Goal: Ask a question

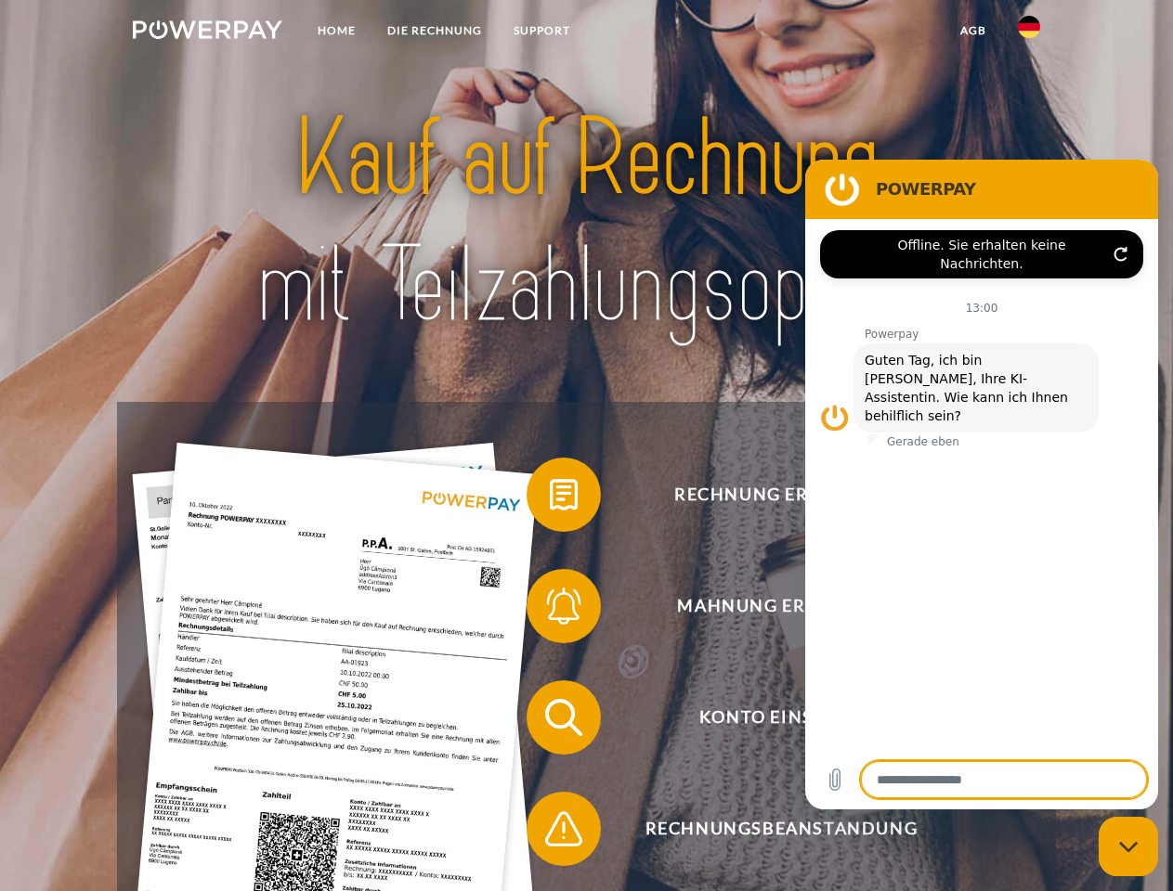
click at [207, 32] on img at bounding box center [207, 29] width 149 height 19
click at [1029, 32] on img at bounding box center [1029, 27] width 22 height 22
click at [972, 31] on link "agb" at bounding box center [973, 30] width 58 height 33
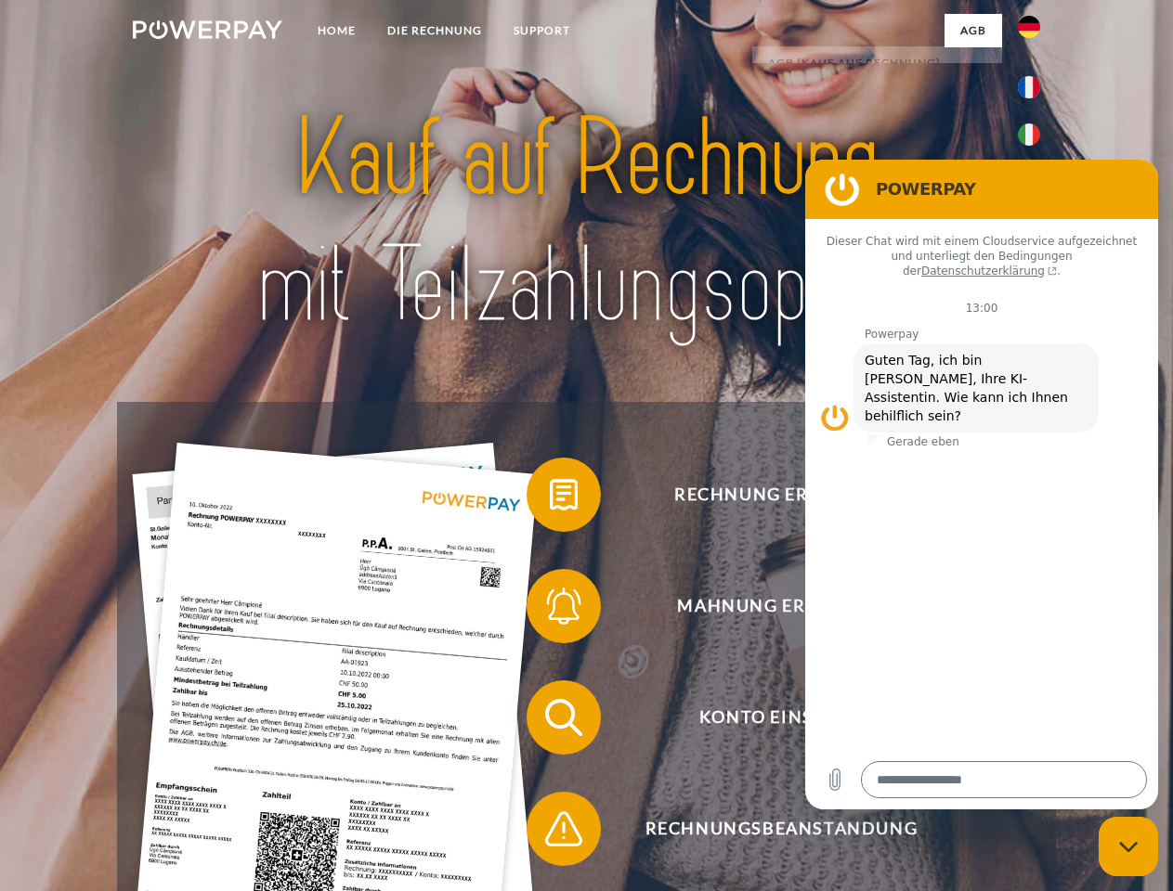
click at [550, 499] on span at bounding box center [535, 494] width 93 height 93
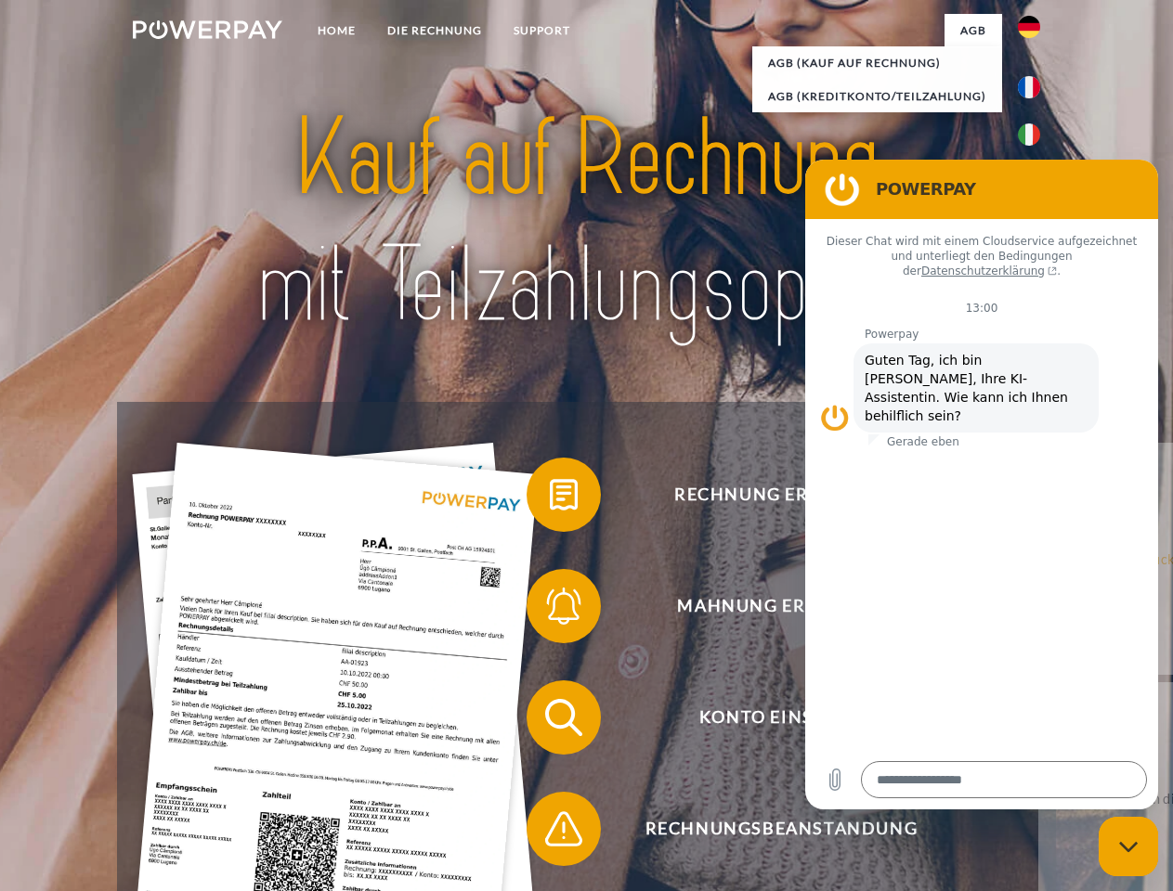
click at [550, 610] on span at bounding box center [535, 606] width 93 height 93
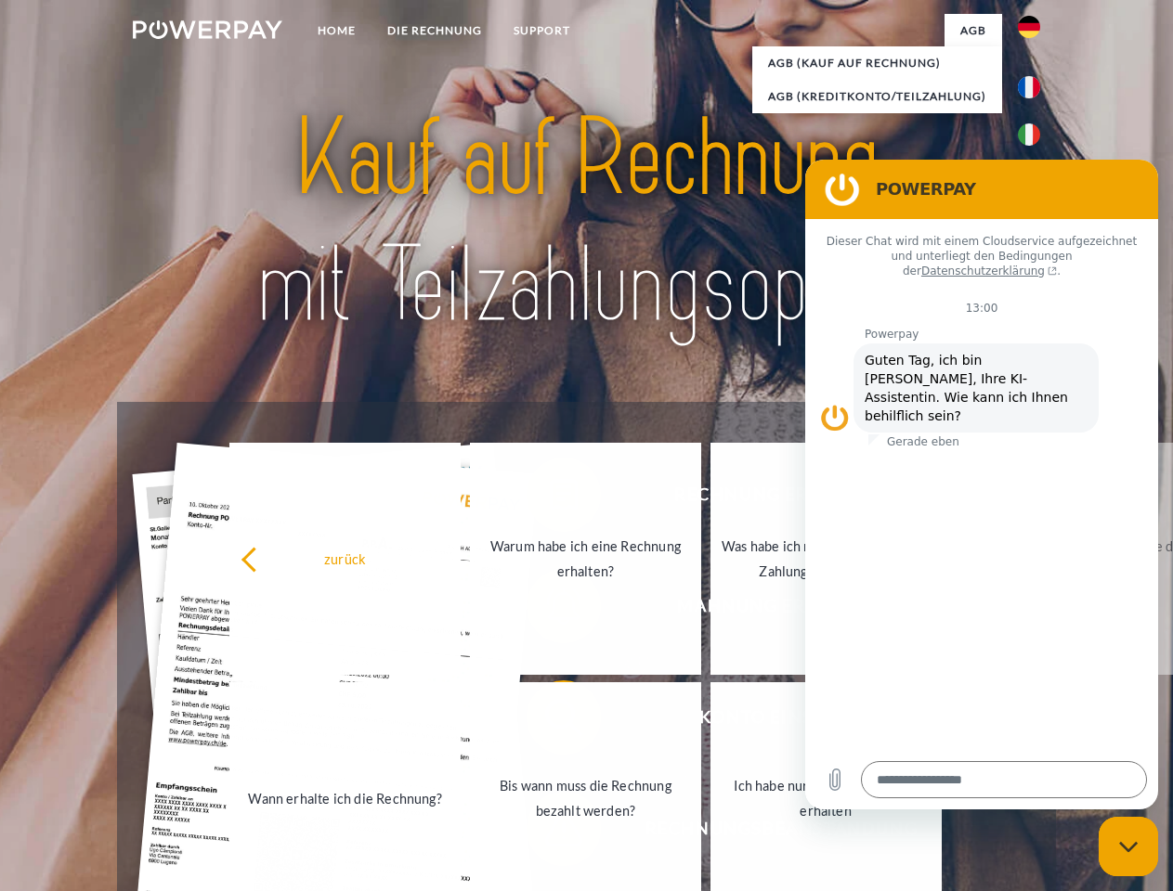
click at [550, 721] on link "Bis wann muss die Rechnung bezahlt werden?" at bounding box center [585, 798] width 231 height 232
click at [710, 833] on link "Ich habe nur eine Teillieferung erhalten" at bounding box center [825, 798] width 231 height 232
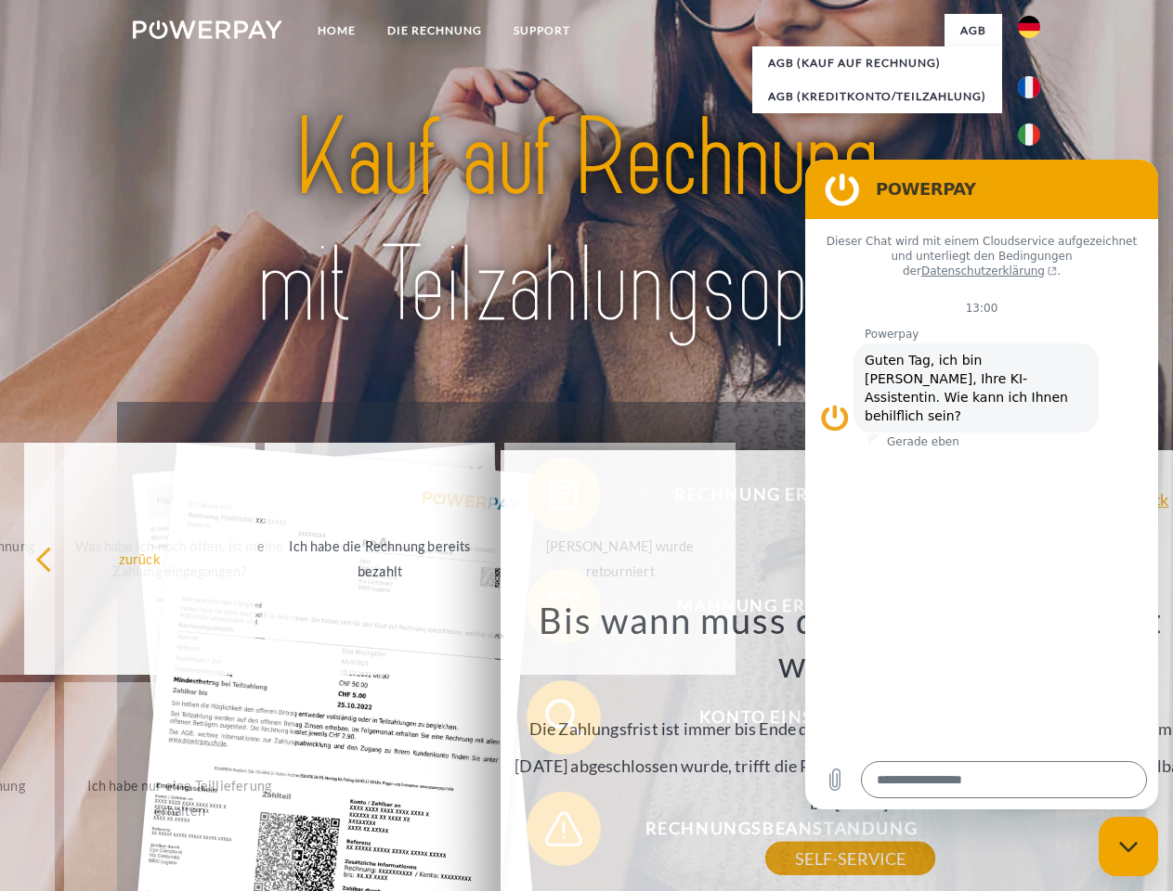
click at [1128, 847] on icon "Messaging-Fenster schließen" at bounding box center [1128, 847] width 19 height 12
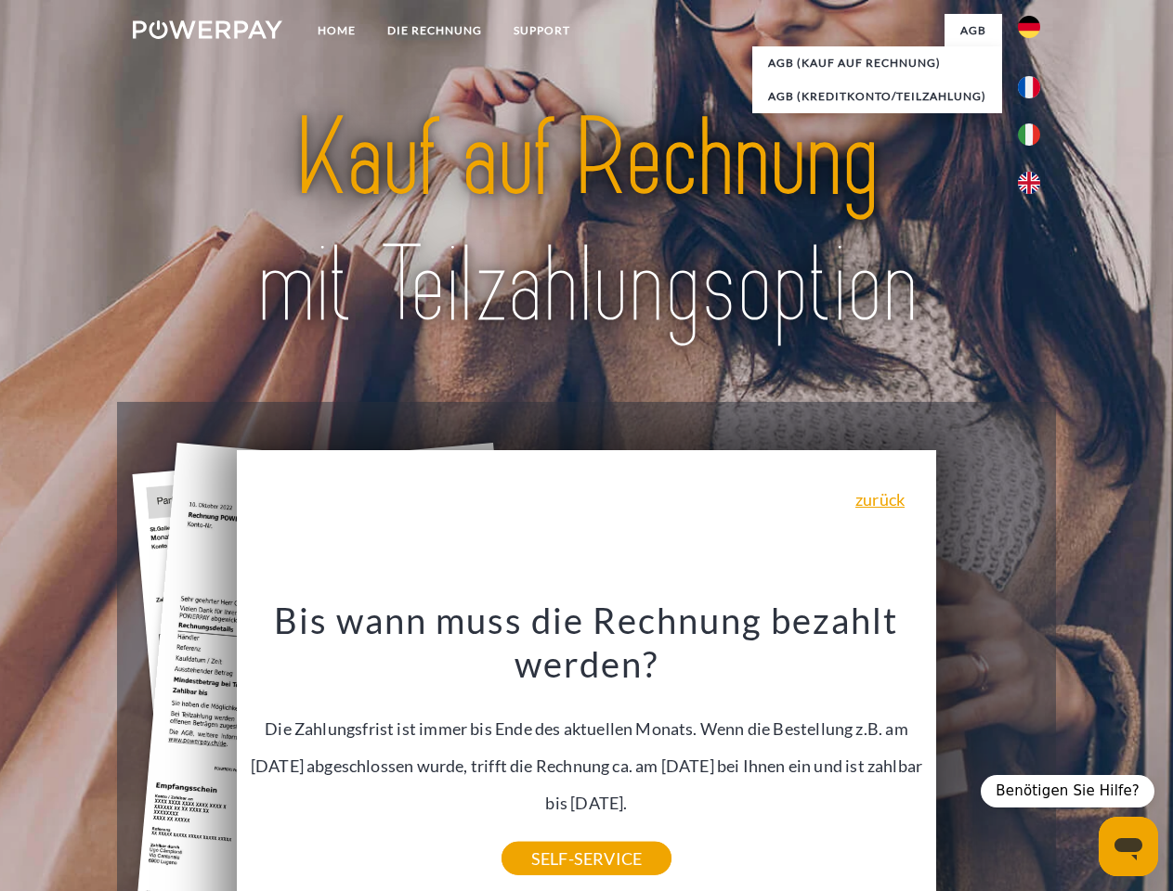
type textarea "*"
